Goal: Transaction & Acquisition: Purchase product/service

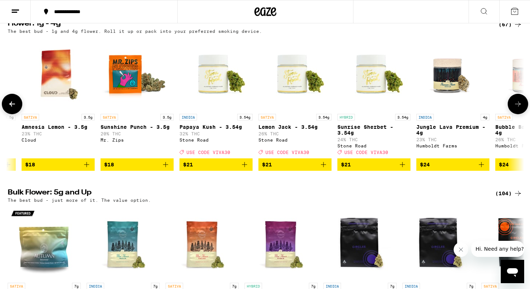
scroll to position [0, 549]
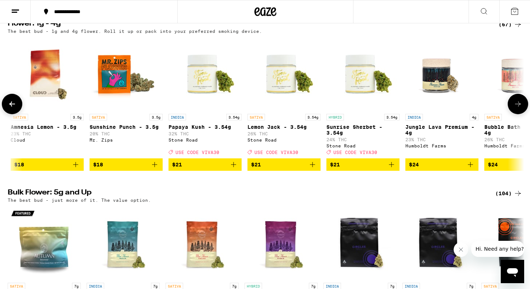
click at [209, 99] on img "Open page for Papaya Kush - 3.54g from Stone Road" at bounding box center [204, 73] width 73 height 73
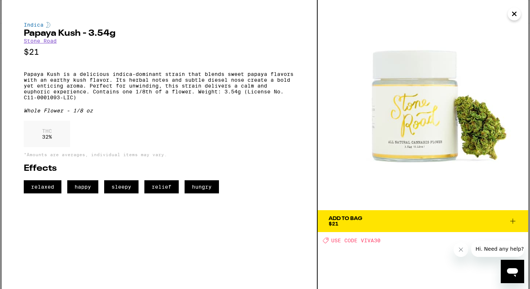
click at [512, 17] on icon "Close" at bounding box center [513, 13] width 9 height 11
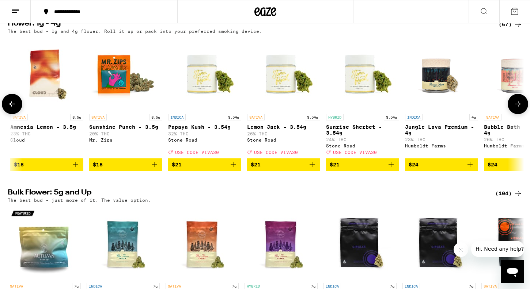
scroll to position [0, 549]
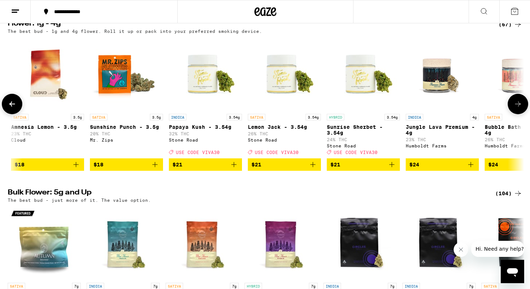
click at [259, 168] on span "$21" at bounding box center [256, 165] width 10 height 6
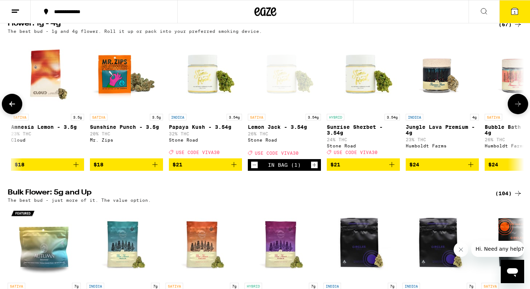
scroll to position [767, 0]
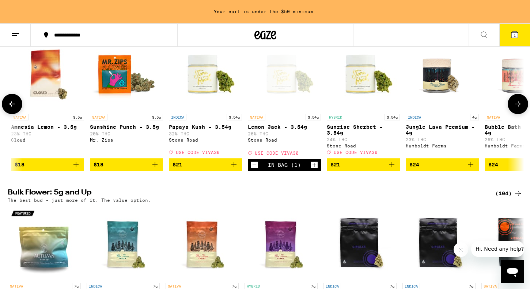
click at [232, 169] on icon "Add to bag" at bounding box center [233, 164] width 9 height 9
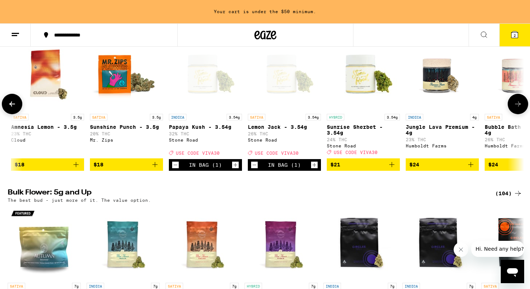
click at [362, 169] on span "$21" at bounding box center [363, 164] width 66 height 9
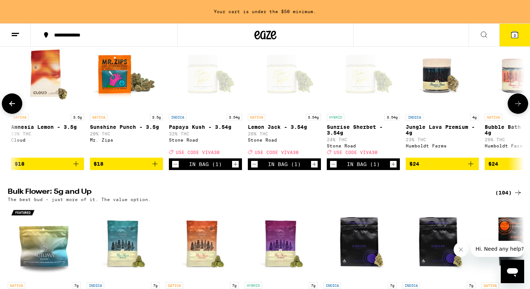
scroll to position [744, 0]
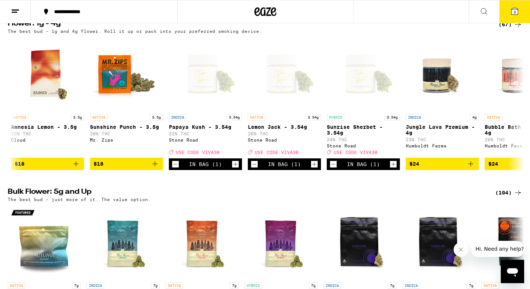
click at [519, 11] on button "3" at bounding box center [514, 11] width 31 height 23
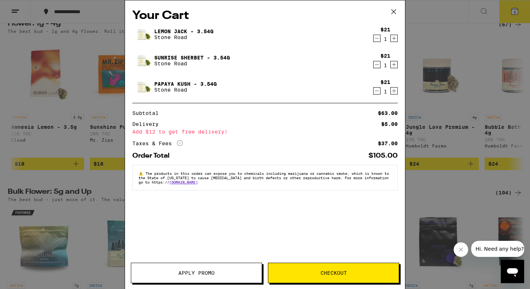
click at [388, 11] on icon at bounding box center [393, 11] width 11 height 11
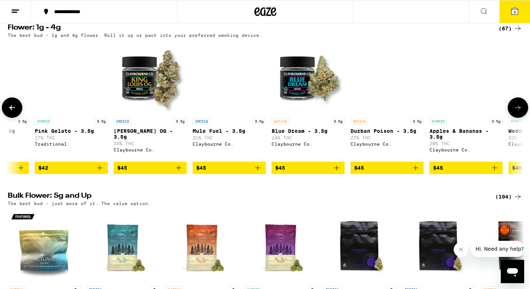
scroll to position [0, 2560]
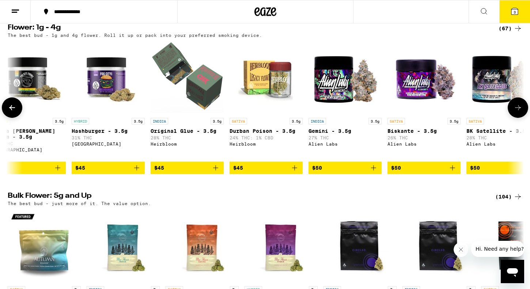
click at [16, 112] on icon at bounding box center [12, 107] width 9 height 9
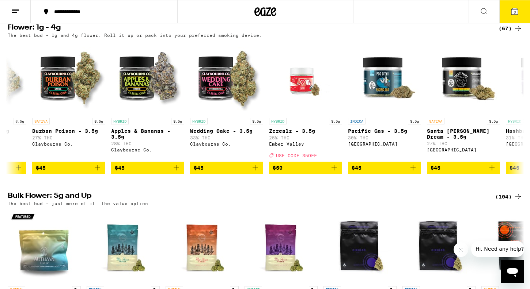
scroll to position [0, 2657]
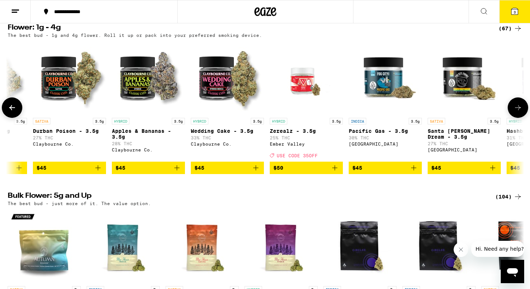
click at [13, 112] on icon at bounding box center [12, 107] width 9 height 9
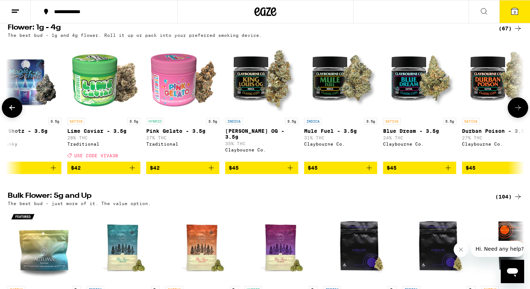
click at [13, 112] on icon at bounding box center [12, 107] width 9 height 9
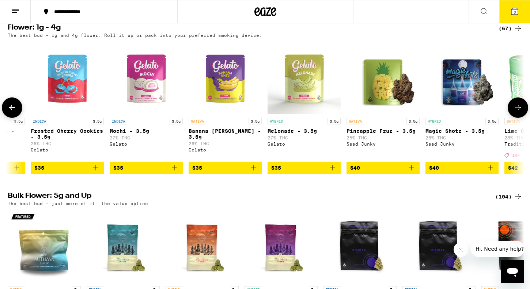
click at [13, 112] on icon at bounding box center [12, 107] width 9 height 9
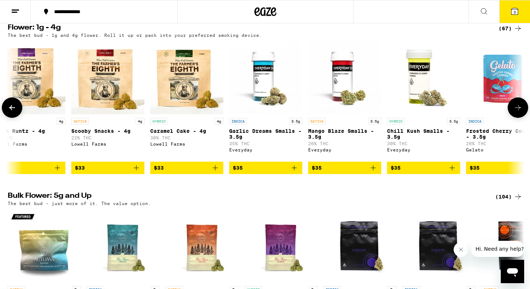
click at [13, 112] on icon at bounding box center [12, 107] width 9 height 9
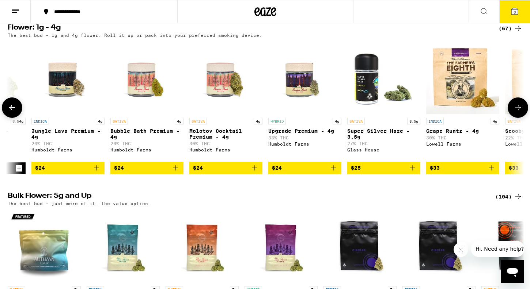
scroll to position [0, 922]
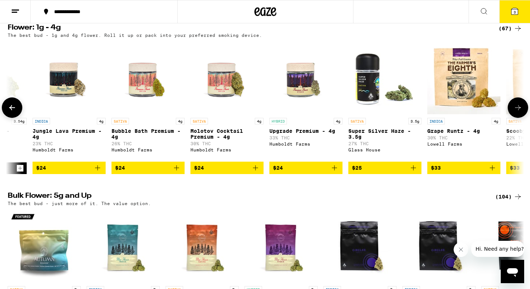
click at [13, 112] on icon at bounding box center [12, 107] width 9 height 9
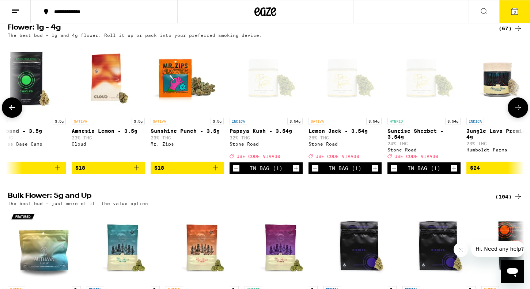
scroll to position [0, 487]
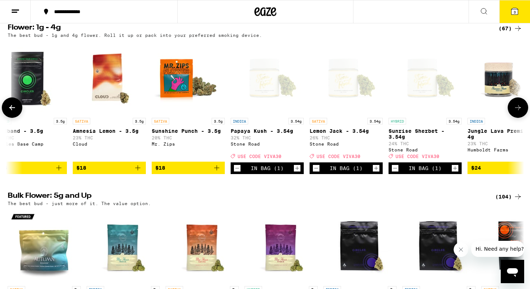
click at [265, 98] on div "Open page for Papaya Kush - 3.54g from Stone Road" at bounding box center [266, 77] width 73 height 73
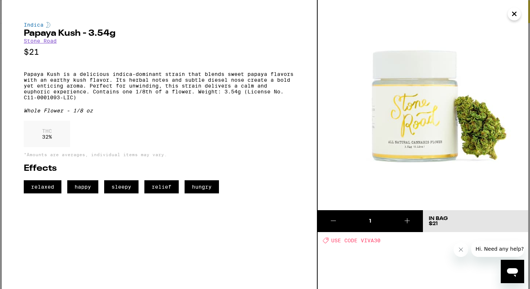
click at [49, 43] on link "Stone Road" at bounding box center [40, 41] width 33 height 6
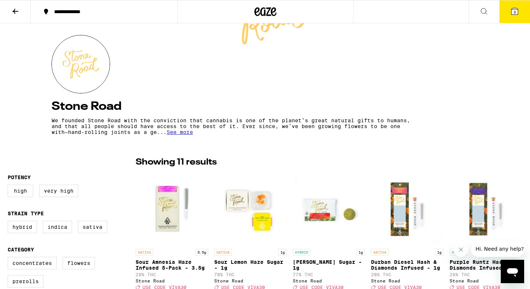
scroll to position [65, 0]
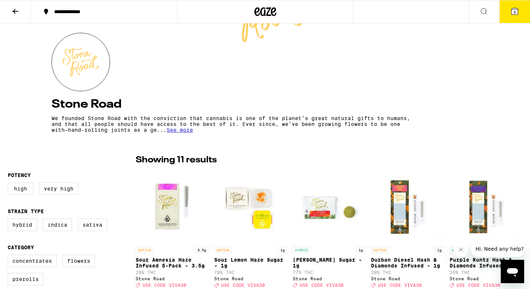
click at [173, 131] on span "See more" at bounding box center [180, 130] width 26 height 6
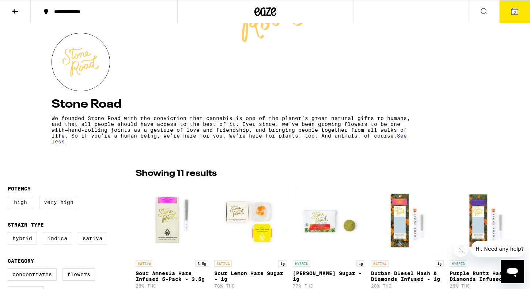
click at [516, 11] on icon at bounding box center [514, 11] width 7 height 7
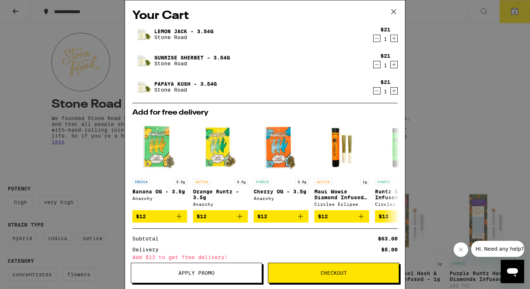
click at [213, 268] on button "Apply Promo" at bounding box center [196, 273] width 131 height 20
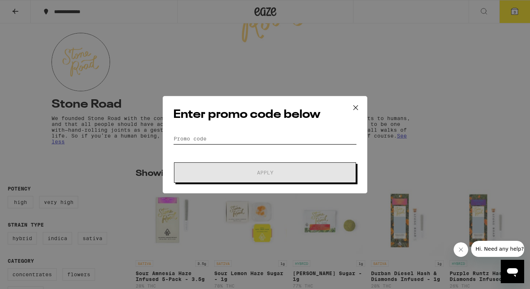
click at [180, 141] on input "Promo Code" at bounding box center [264, 138] width 183 height 11
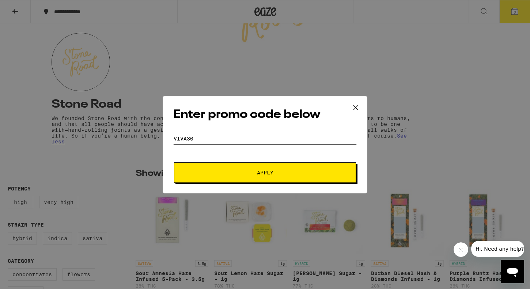
type input "viva30"
click at [229, 178] on button "Apply" at bounding box center [265, 173] width 182 height 20
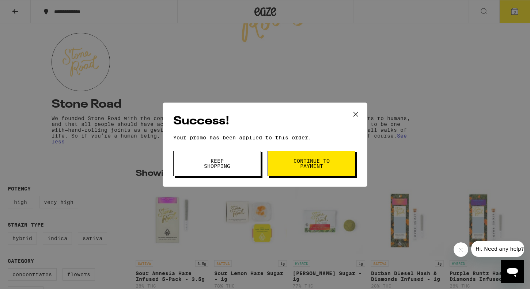
click at [298, 161] on span "Continue to payment" at bounding box center [311, 164] width 37 height 10
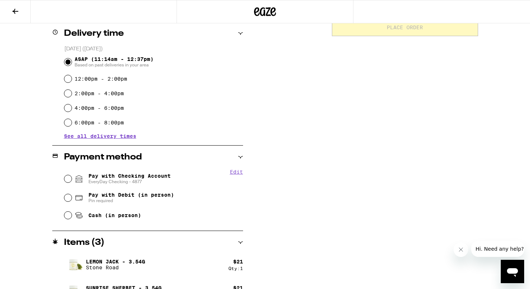
scroll to position [204, 0]
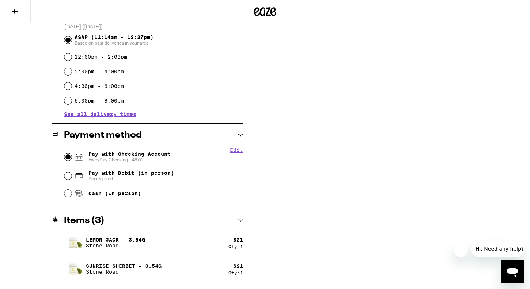
click at [68, 154] on input "Pay with Checking Account EveryDay Checking - 4877" at bounding box center [67, 156] width 7 height 7
radio input "true"
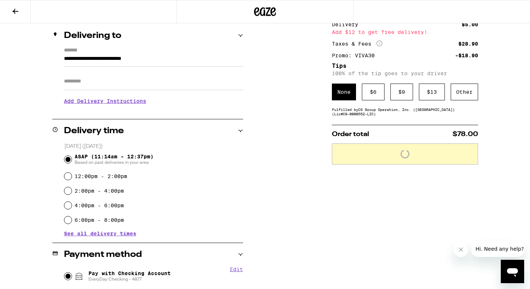
scroll to position [80, 0]
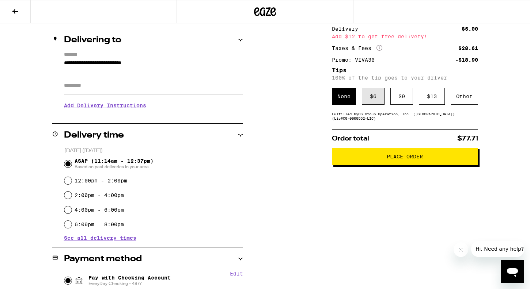
click at [369, 101] on div "$ 6" at bounding box center [373, 96] width 23 height 17
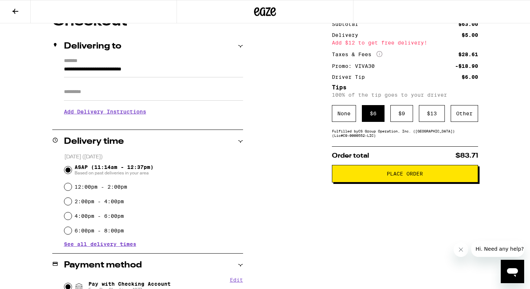
scroll to position [120, 0]
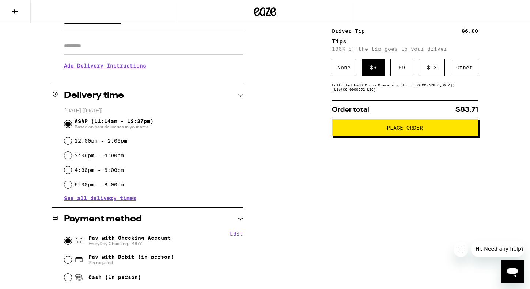
click at [349, 136] on button "Place Order" at bounding box center [405, 128] width 146 height 18
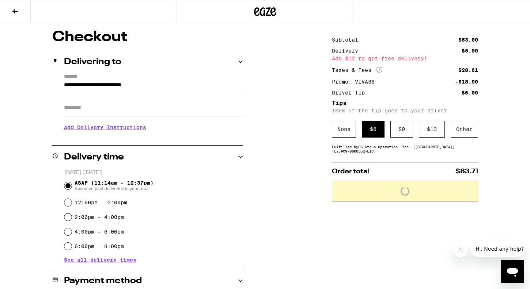
scroll to position [58, 0]
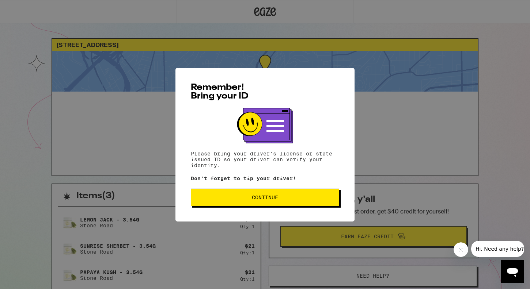
click at [274, 200] on span "Continue" at bounding box center [265, 197] width 26 height 5
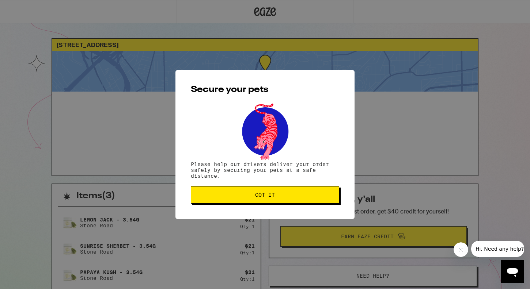
click at [274, 200] on button "Got it" at bounding box center [265, 195] width 148 height 18
